Goal: Task Accomplishment & Management: Manage account settings

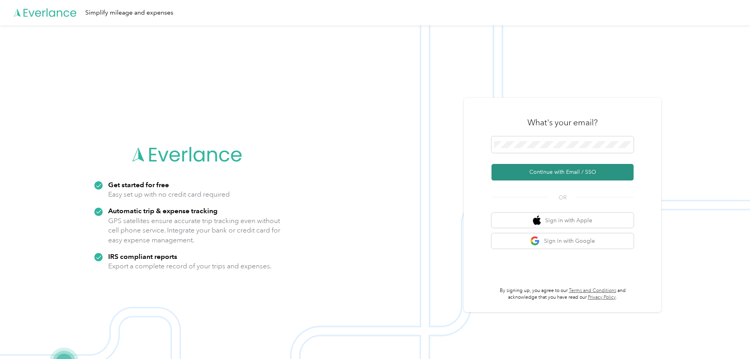
click at [563, 173] on button "Continue with Email / SSO" at bounding box center [562, 172] width 142 height 17
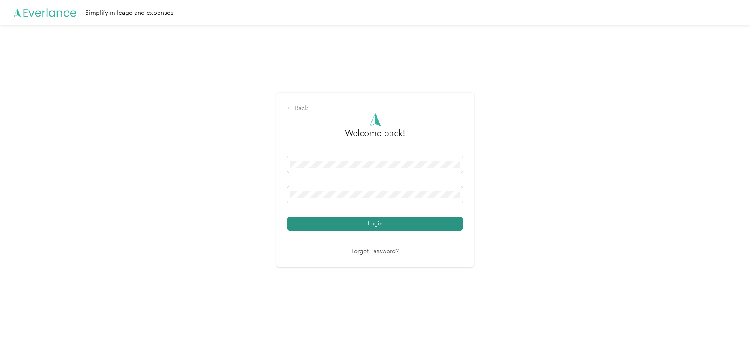
click at [348, 220] on button "Login" at bounding box center [374, 224] width 175 height 14
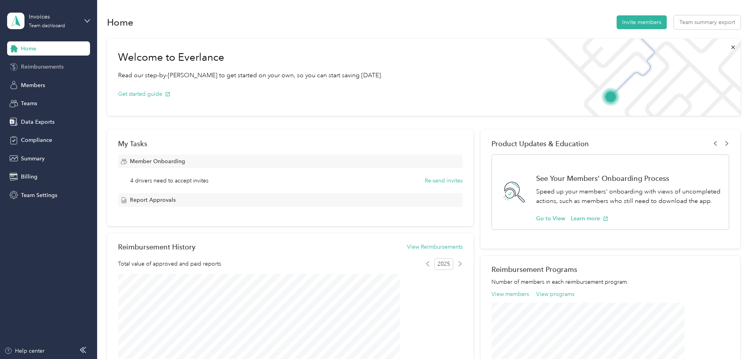
click at [34, 65] on span "Reimbursements" at bounding box center [42, 67] width 43 height 8
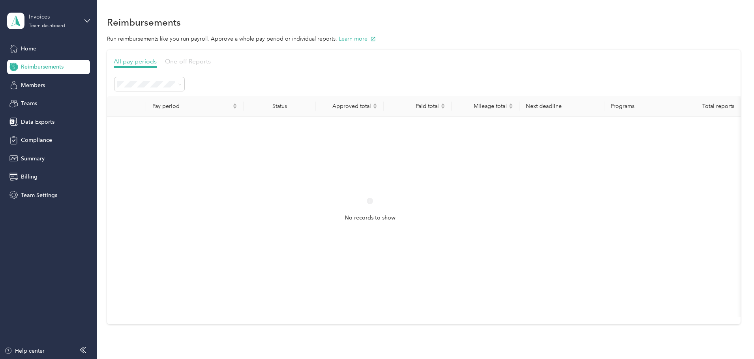
click at [211, 59] on span "One-off Reports" at bounding box center [188, 61] width 46 height 7
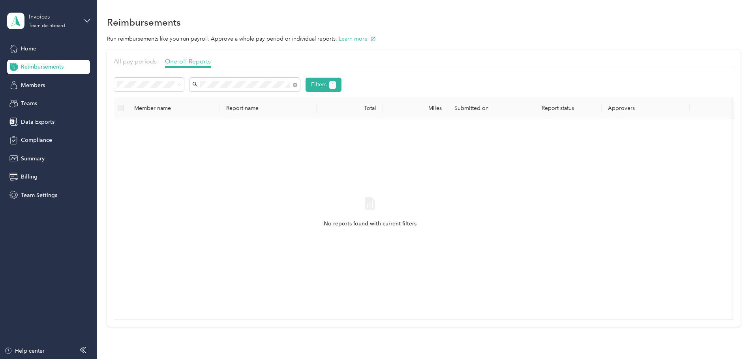
click at [257, 115] on li "[PERSON_NAME]" at bounding box center [297, 113] width 110 height 14
click at [181, 85] on icon at bounding box center [180, 85] width 4 height 4
click at [183, 102] on ol "All Needs approval Needs payment Approved Rejected Paid" at bounding box center [202, 130] width 70 height 83
click at [198, 99] on li "All" at bounding box center [202, 99] width 70 height 14
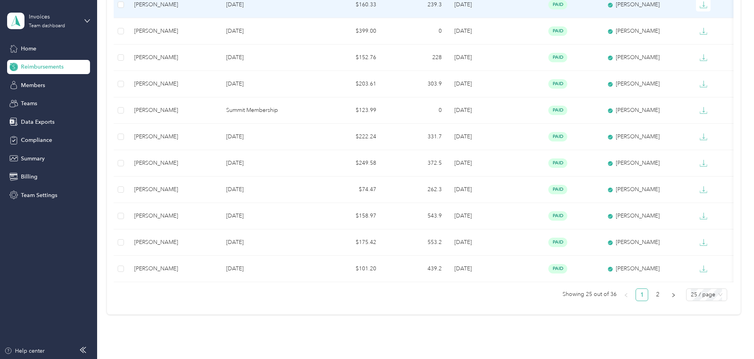
scroll to position [513, 0]
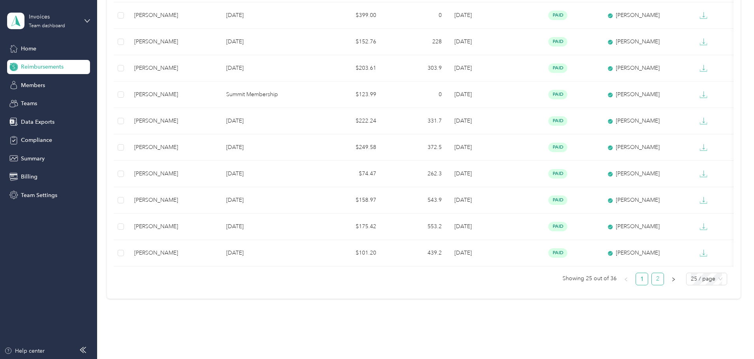
click at [651, 285] on link "2" at bounding box center [657, 279] width 12 height 12
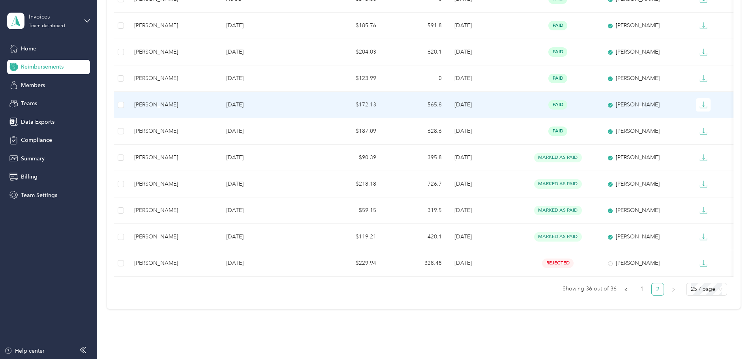
scroll to position [170, 0]
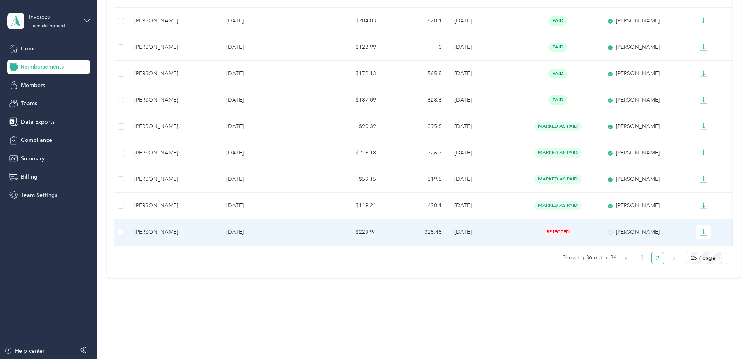
click at [271, 228] on p "[DATE]" at bounding box center [268, 232] width 84 height 9
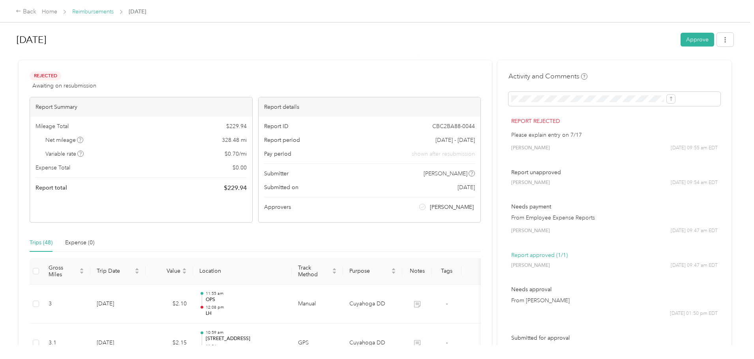
click at [114, 9] on link "Reimbursements" at bounding box center [92, 11] width 41 height 7
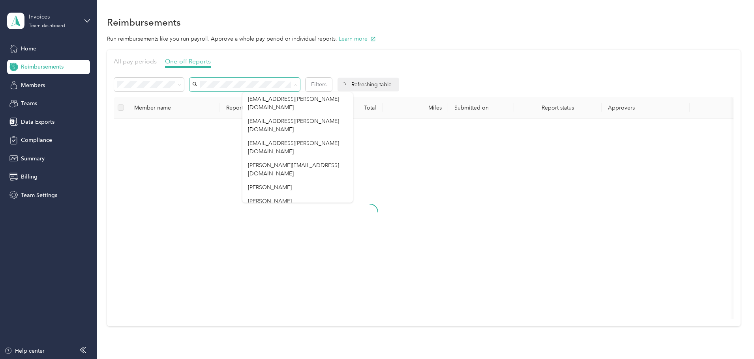
click at [196, 130] on ol "All Needs approval Needs payment Approved Rejected Paid" at bounding box center [202, 131] width 70 height 83
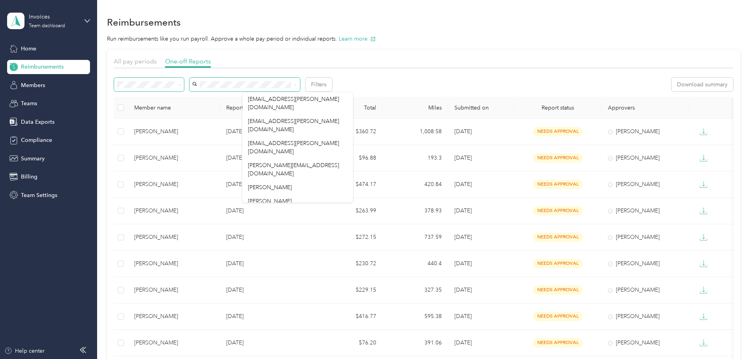
click at [184, 80] on span at bounding box center [149, 85] width 70 height 14
click at [194, 124] on span "Needs payment" at bounding box center [192, 126] width 40 height 7
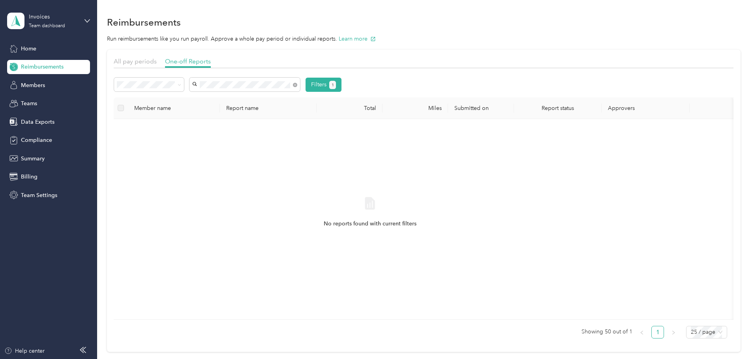
click at [257, 112] on span "[PERSON_NAME]" at bounding box center [270, 112] width 44 height 7
click at [181, 86] on span at bounding box center [178, 84] width 6 height 8
click at [181, 86] on icon at bounding box center [180, 85] width 4 height 4
click at [185, 101] on li "All" at bounding box center [202, 99] width 70 height 14
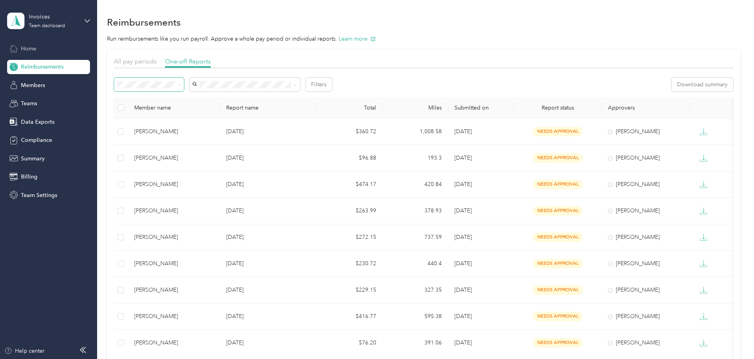
click at [27, 46] on span "Home" at bounding box center [28, 49] width 15 height 8
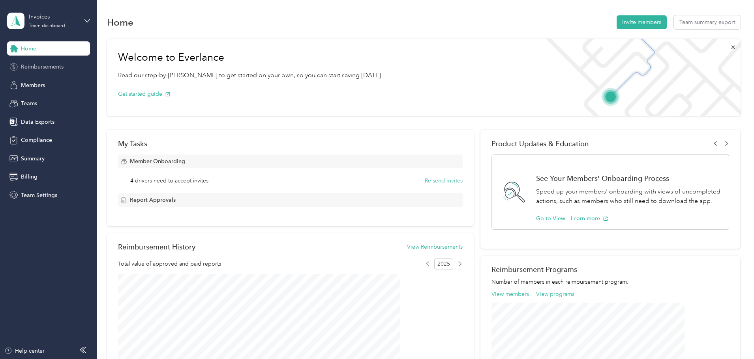
click at [47, 68] on span "Reimbursements" at bounding box center [42, 67] width 43 height 8
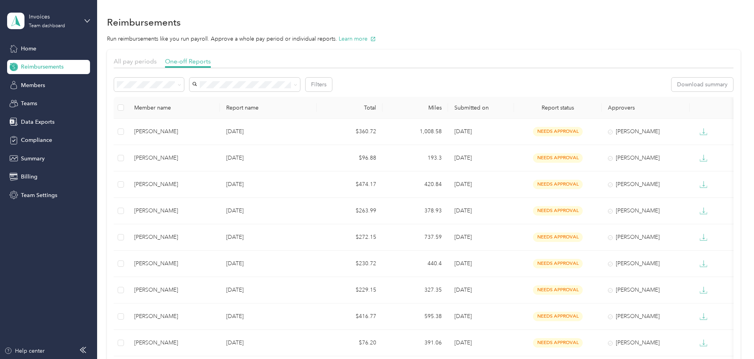
click at [190, 100] on li "All" at bounding box center [202, 96] width 70 height 14
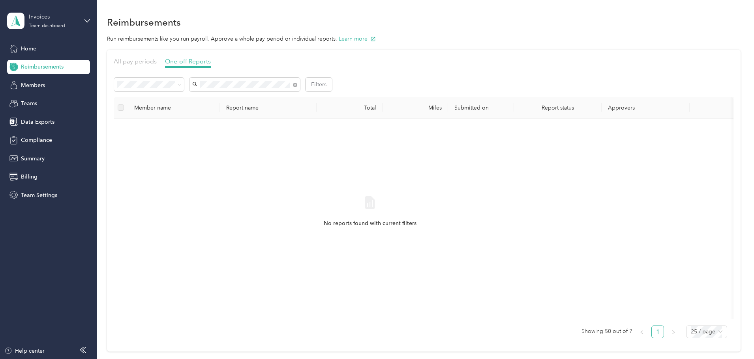
click at [269, 110] on div "[PERSON_NAME]" at bounding box center [297, 113] width 99 height 8
